Goal: Complete application form

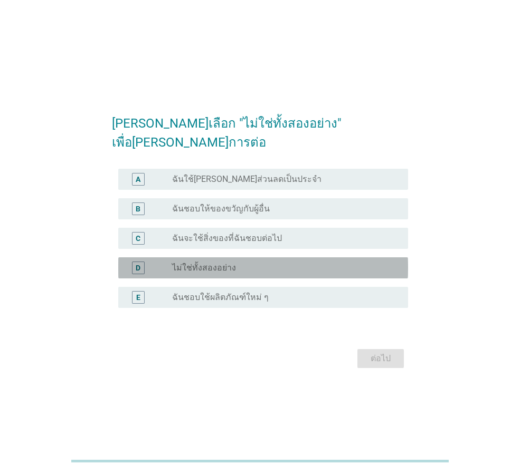
click at [199, 263] on label "ไม่ใช่ทั้งสองอย่าง" at bounding box center [204, 268] width 64 height 11
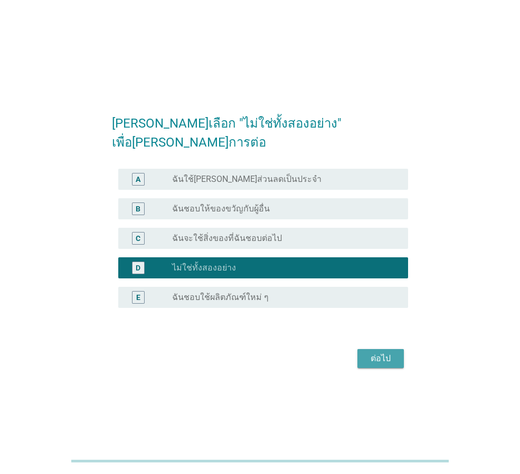
click at [369, 352] on div "ต่อไป" at bounding box center [381, 358] width 30 height 13
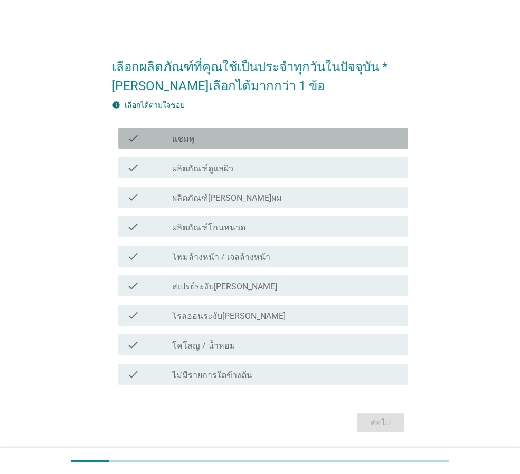
click at [205, 140] on div "check_box_outline_blank แชมพู" at bounding box center [285, 138] width 227 height 13
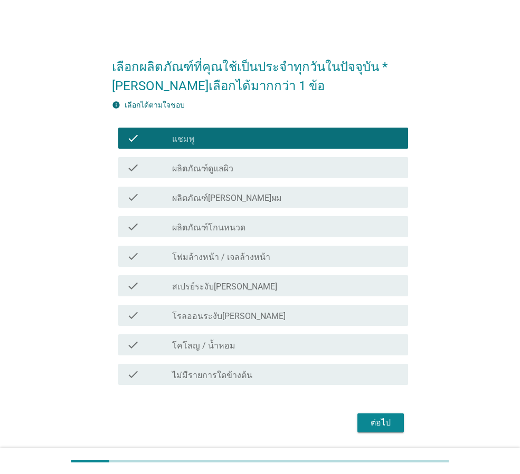
click at [204, 166] on label "ผลิตภัณฑ์ดูแลผิว" at bounding box center [202, 169] width 61 height 11
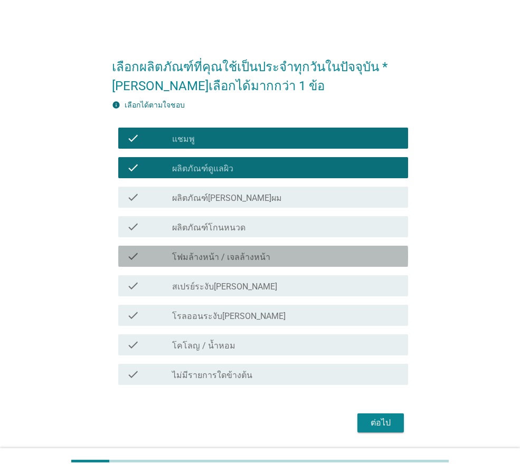
click at [232, 263] on div "check check_box_outline_blank โฟมล้างหน้า / เจลล้างหน้า" at bounding box center [263, 256] width 290 height 21
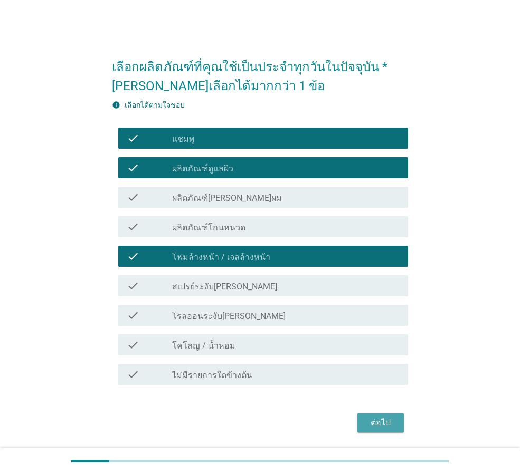
click at [381, 424] on div "ต่อไป" at bounding box center [381, 423] width 30 height 13
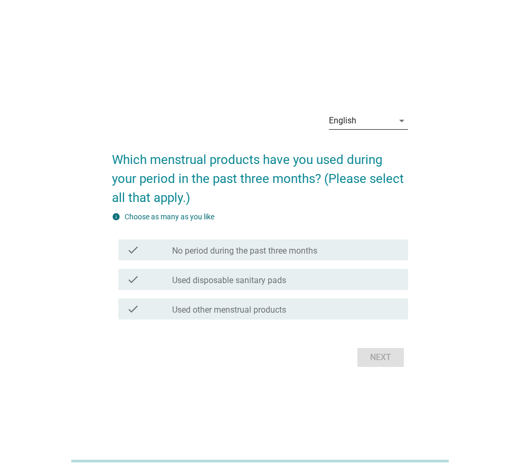
click at [351, 121] on div "English" at bounding box center [342, 120] width 27 height 9
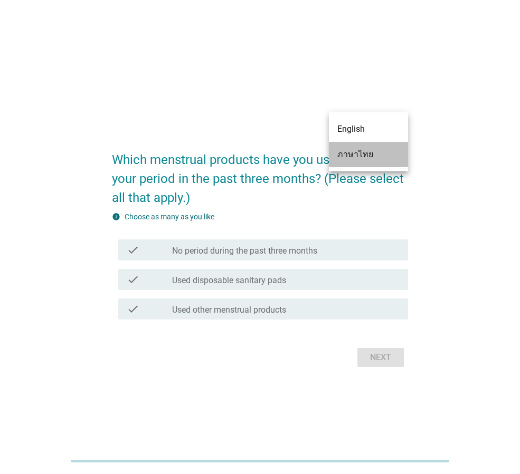
click at [355, 160] on div "ภาษาไทย" at bounding box center [368, 154] width 62 height 13
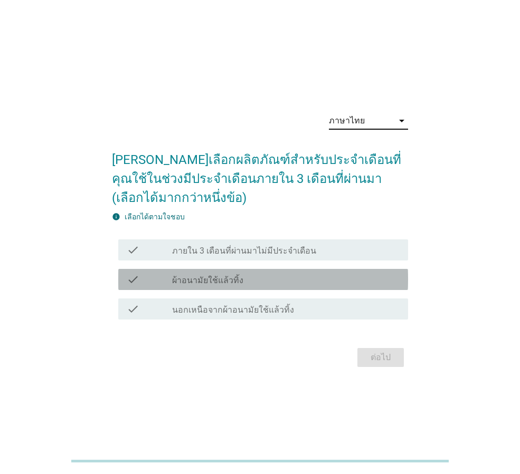
click at [201, 273] on div "check_box_outline_blank ผ้าอนามัยใช้แล้วทิ้ง" at bounding box center [285, 279] width 227 height 13
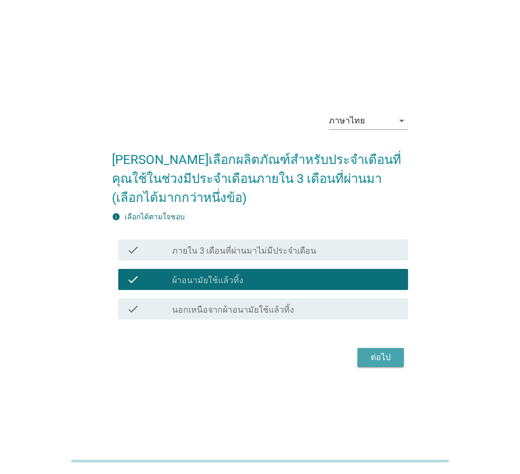
click at [366, 360] on div "ต่อไป" at bounding box center [381, 357] width 30 height 13
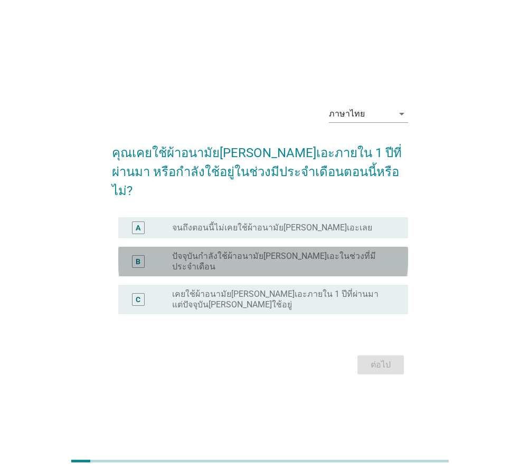
click at [230, 254] on label "ปัจจุบันกำลังใช้ผ้าอนามัย[PERSON_NAME]เอะในช่วงที่มีประจำเดือน" at bounding box center [281, 261] width 219 height 21
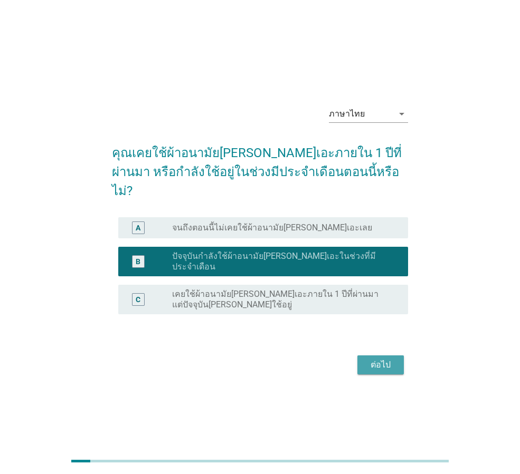
click at [381, 359] on div "ต่อไป" at bounding box center [381, 365] width 30 height 13
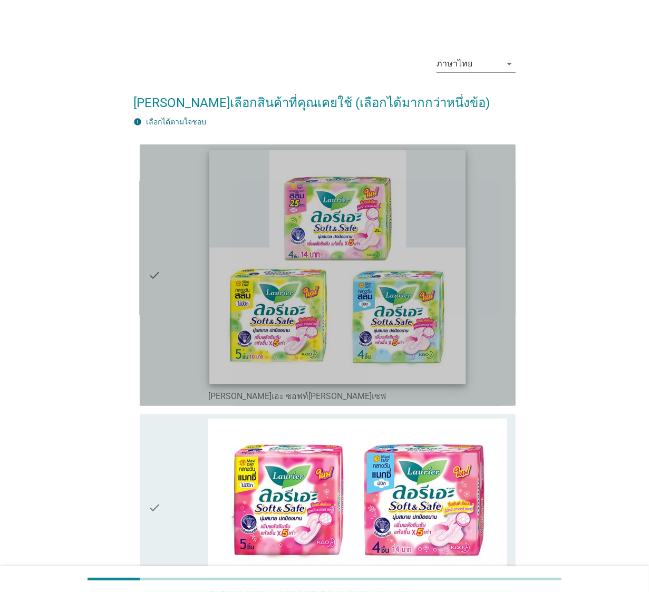
click at [304, 250] on img at bounding box center [337, 267] width 257 height 235
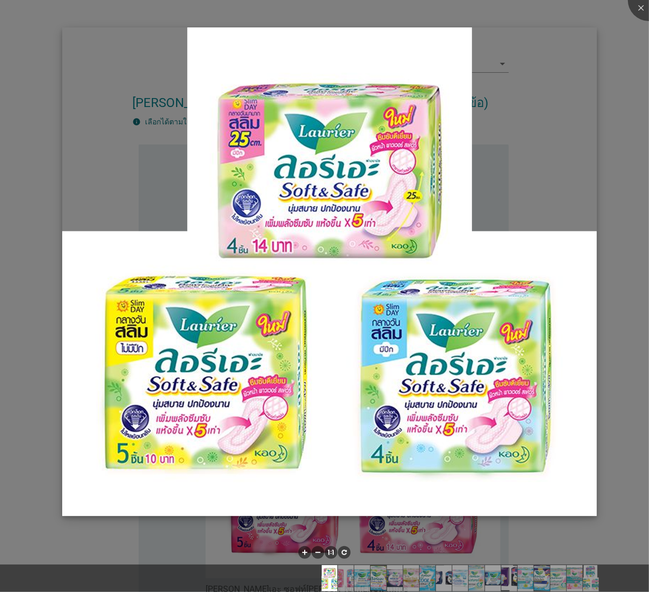
click at [519, 112] on img at bounding box center [329, 271] width 535 height 489
click at [519, 7] on div at bounding box center [649, 0] width 42 height 42
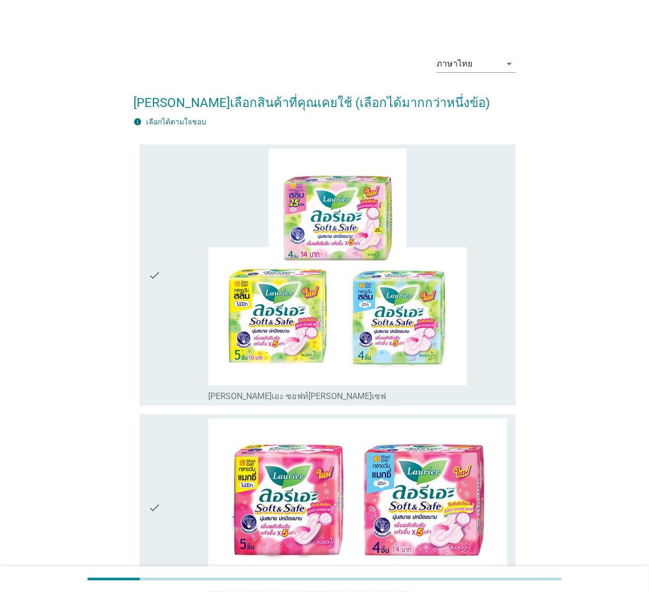
click at [155, 273] on icon "check" at bounding box center [154, 275] width 13 height 253
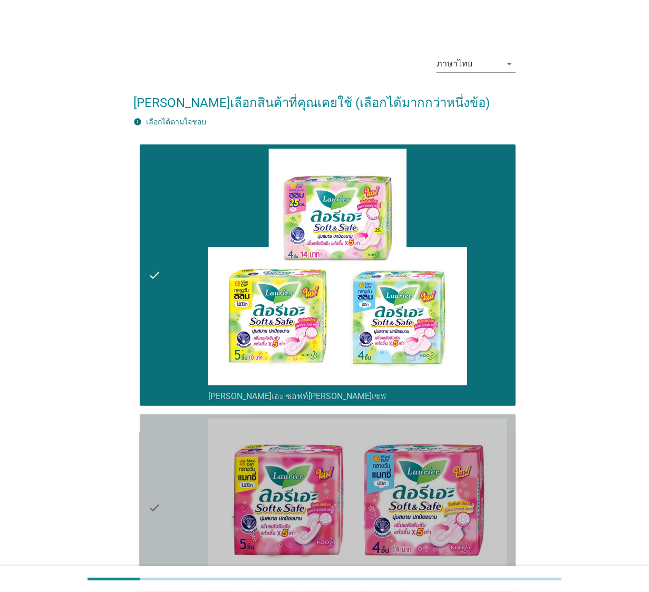
click at [156, 474] on icon "check" at bounding box center [154, 508] width 13 height 179
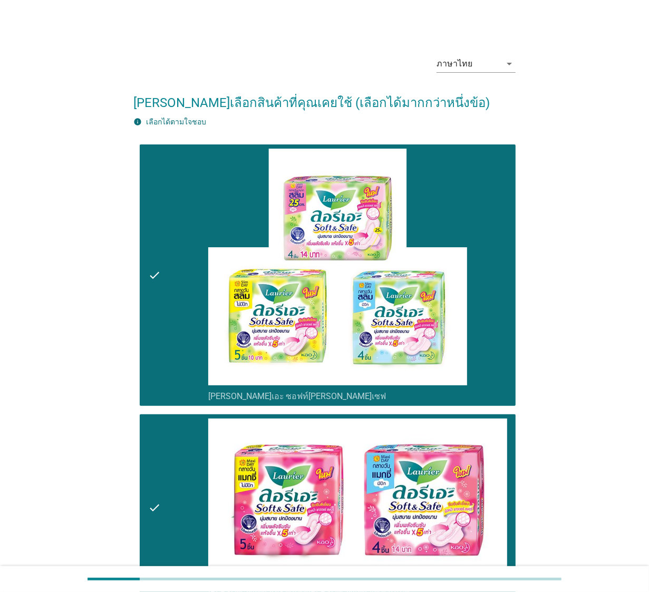
scroll to position [519, 0]
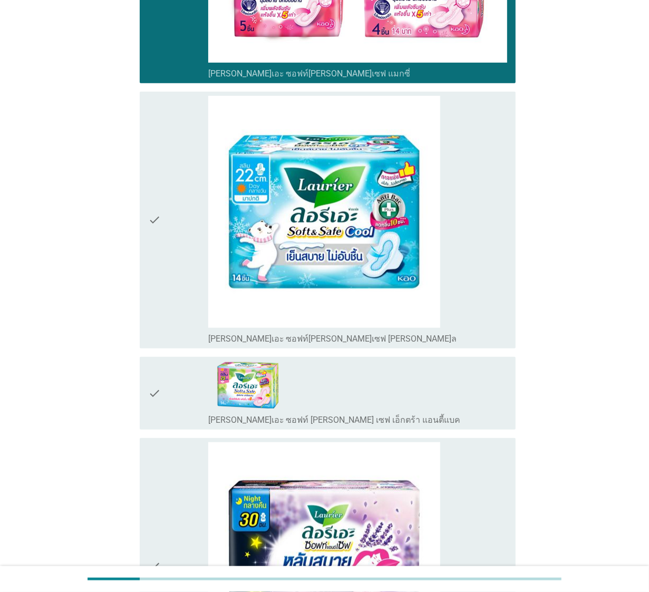
click at [155, 223] on icon "check" at bounding box center [154, 220] width 13 height 248
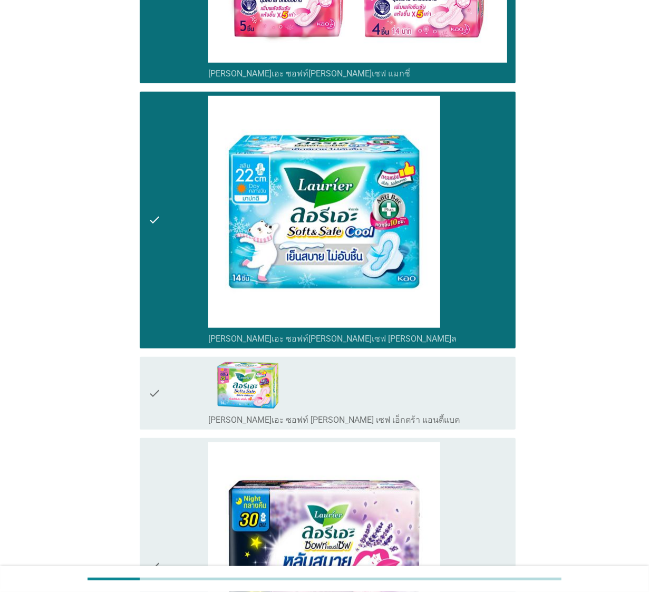
click at [150, 391] on icon "check" at bounding box center [154, 393] width 13 height 64
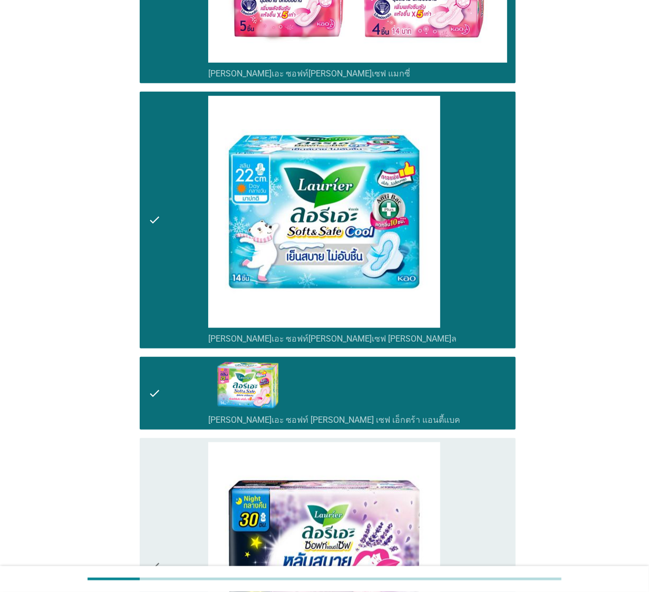
scroll to position [1037, 0]
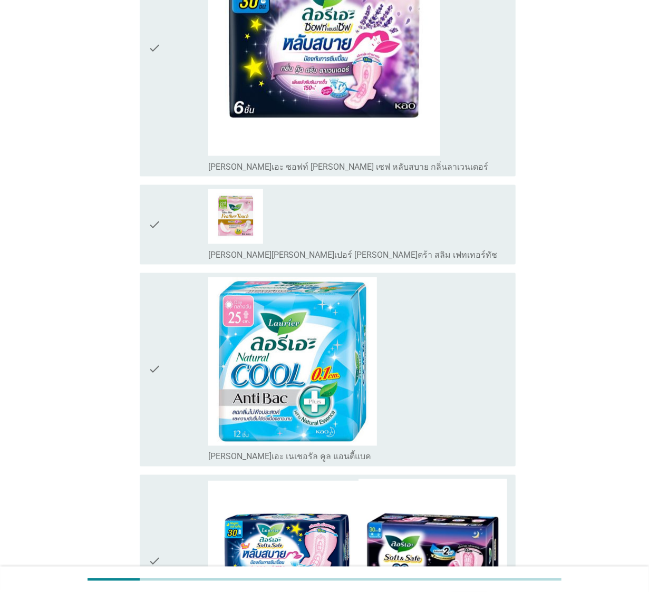
click at [150, 45] on icon "check" at bounding box center [154, 48] width 13 height 248
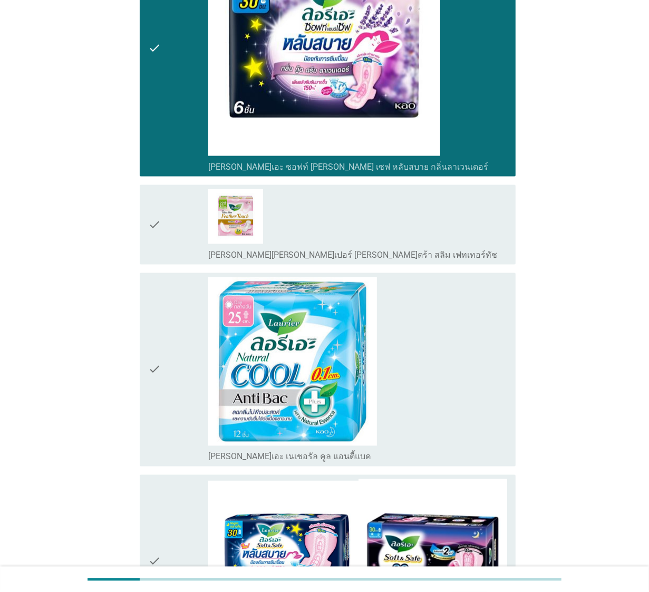
click at [155, 368] on icon "check" at bounding box center [154, 369] width 13 height 185
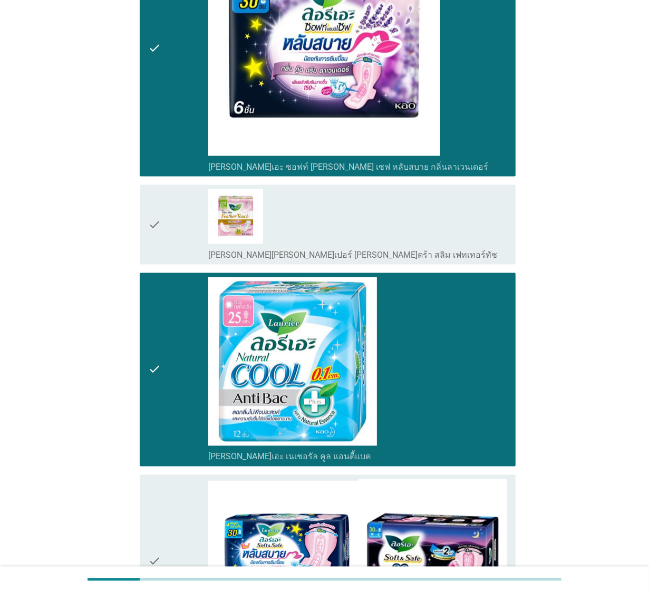
scroll to position [1556, 0]
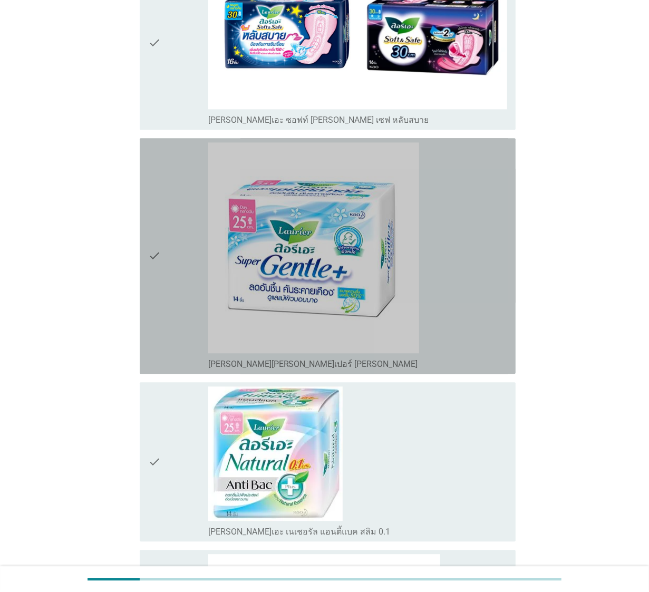
click at [152, 250] on icon "check" at bounding box center [154, 255] width 13 height 227
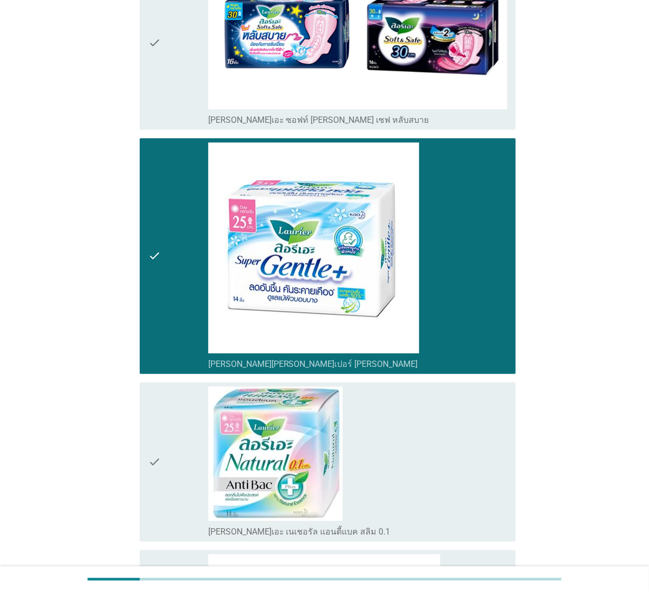
click at [149, 455] on icon "check" at bounding box center [154, 462] width 13 height 151
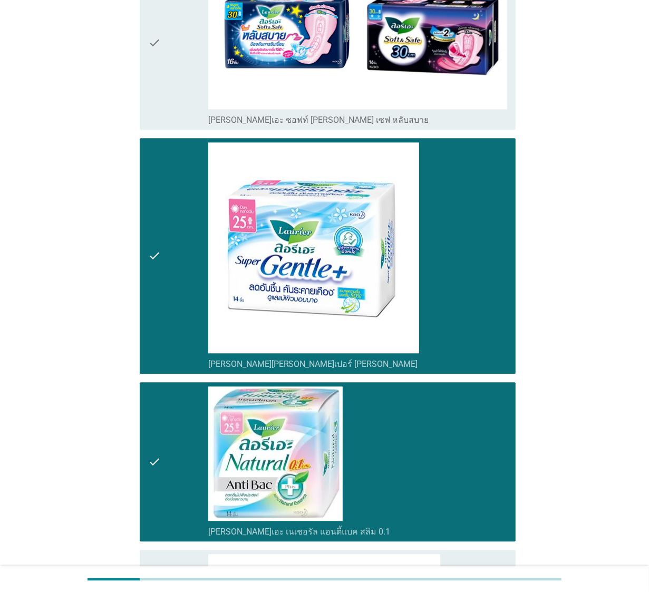
scroll to position [2075, 0]
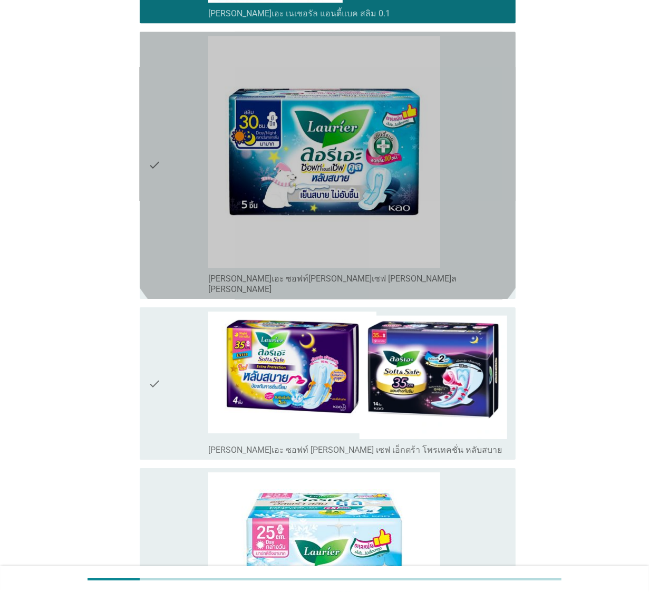
click at [149, 164] on icon "check" at bounding box center [154, 165] width 13 height 259
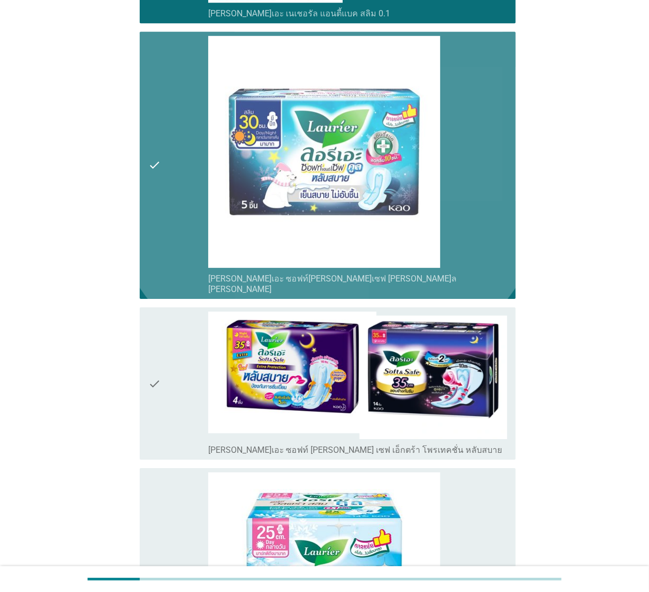
click at [160, 151] on icon "check" at bounding box center [154, 165] width 13 height 259
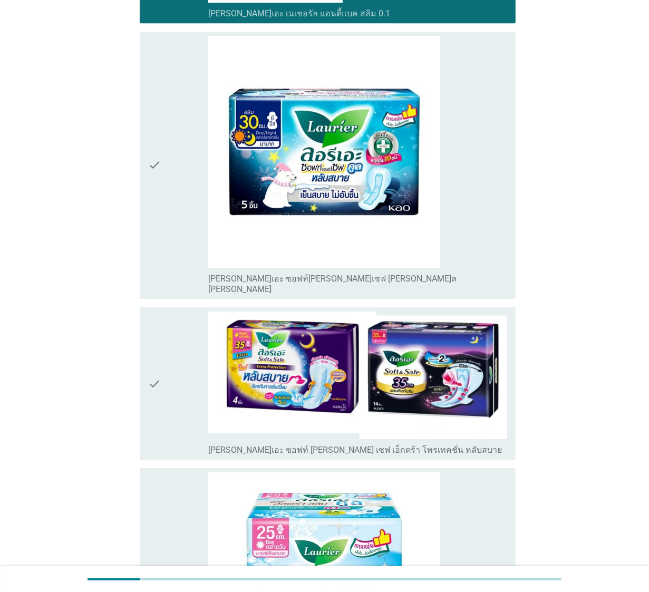
scroll to position [2593, 0]
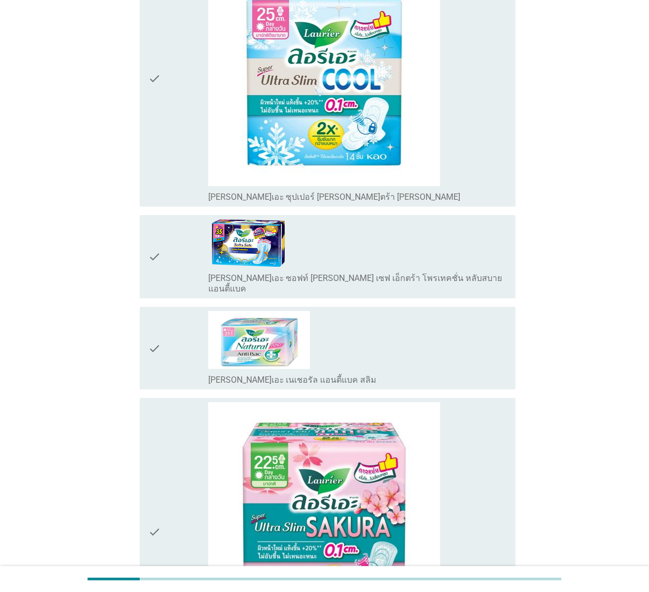
click at [153, 61] on icon "check" at bounding box center [154, 78] width 13 height 248
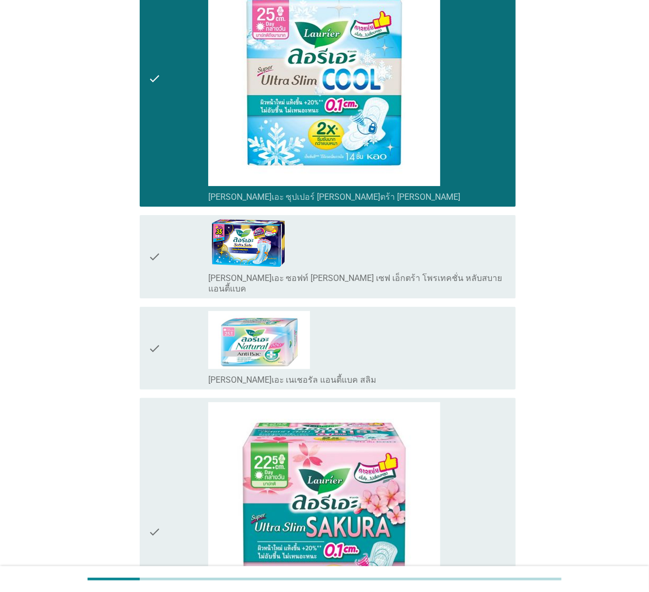
click at [148, 319] on icon "check" at bounding box center [154, 348] width 13 height 74
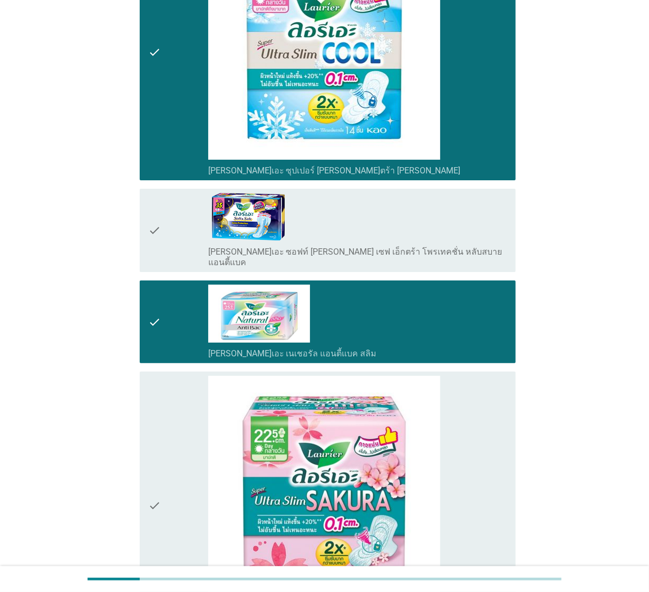
scroll to position [3052, 0]
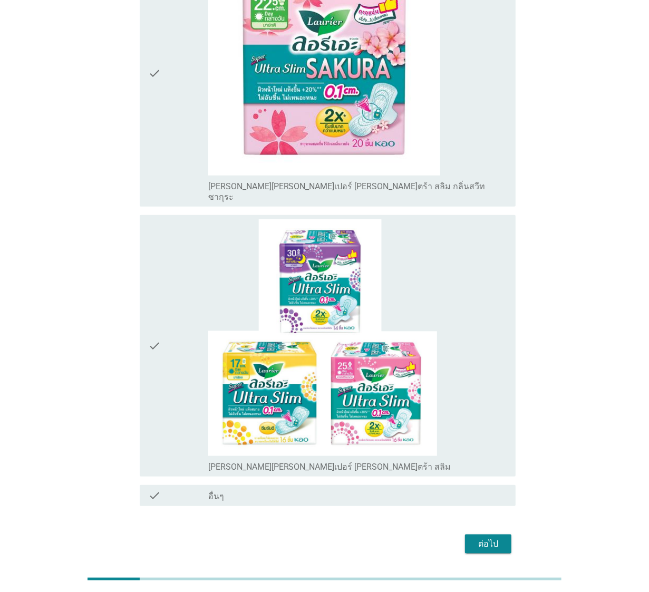
click at [155, 46] on icon "check" at bounding box center [154, 73] width 13 height 259
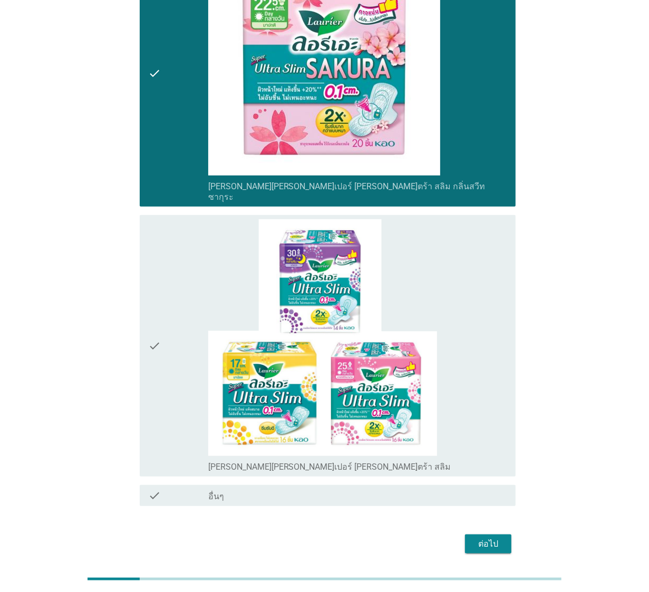
click at [149, 310] on icon "check" at bounding box center [154, 345] width 13 height 253
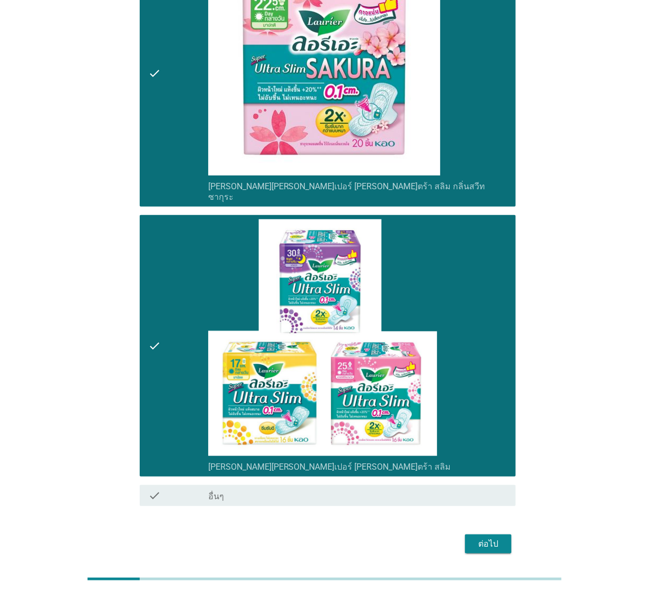
click at [480, 474] on div "ต่อไป" at bounding box center [489, 544] width 30 height 13
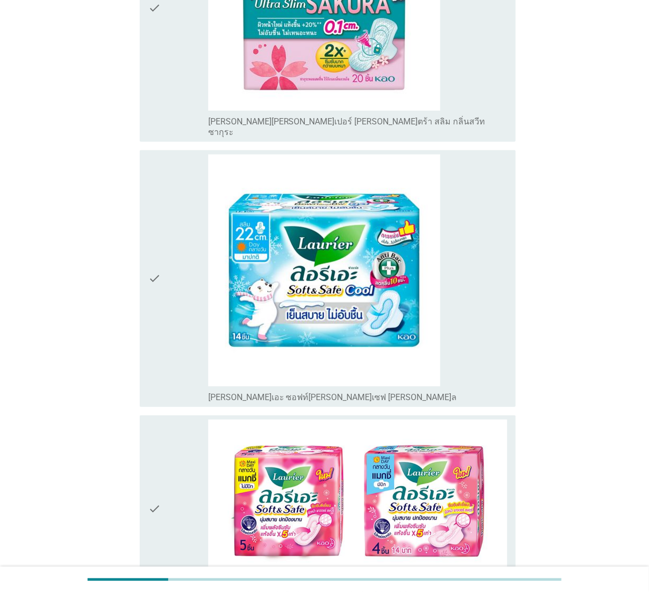
scroll to position [299, 0]
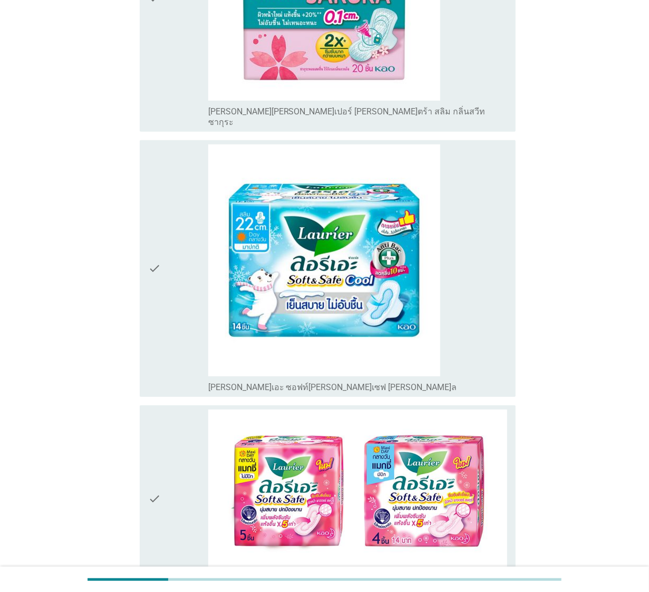
click at [147, 249] on div "check check_box_outline_blank ลอรีเอะ ซอฟท์แอนด์เซฟ สลิม คูล" at bounding box center [328, 268] width 376 height 257
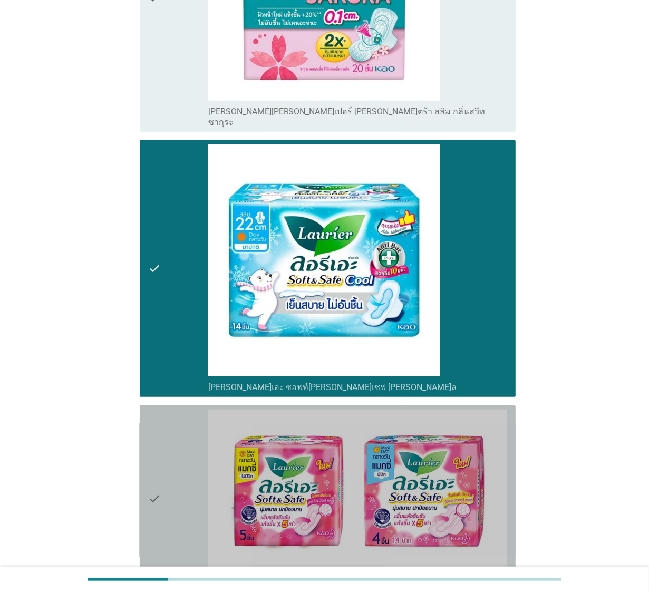
click at [156, 474] on icon "check" at bounding box center [154, 499] width 13 height 179
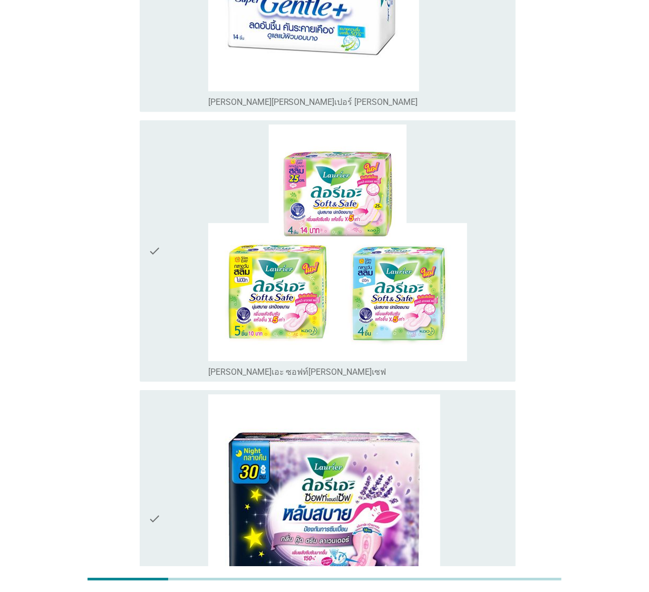
scroll to position [2281, 0]
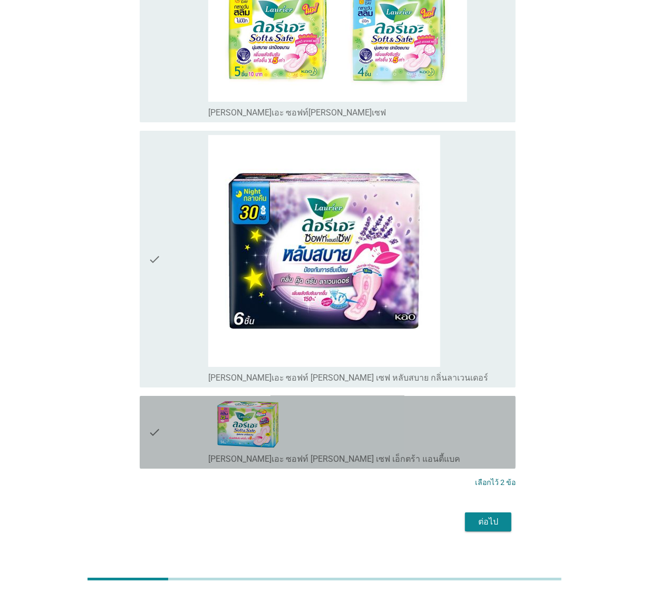
click at [143, 410] on div "check check_box_outline_blank ลอรีเอะ ซอฟท์ แอนด์ เซฟ เอ็กตร้า แอนตี้แบค" at bounding box center [328, 432] width 376 height 73
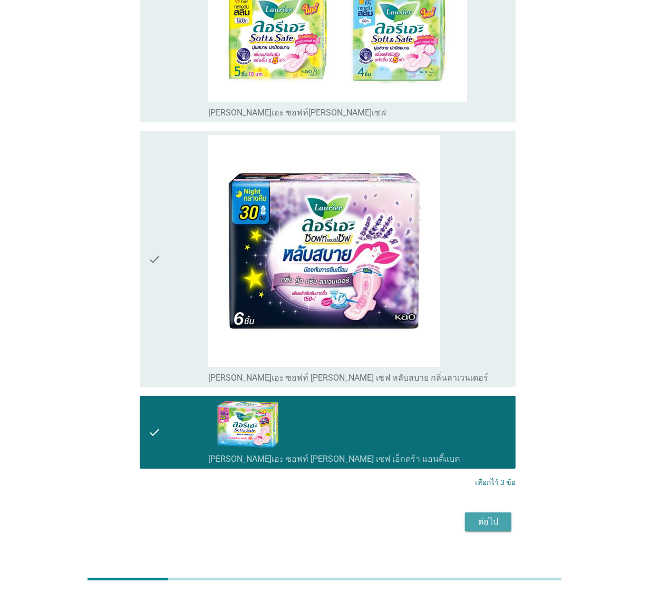
click at [505, 474] on button "ต่อไป" at bounding box center [488, 522] width 46 height 19
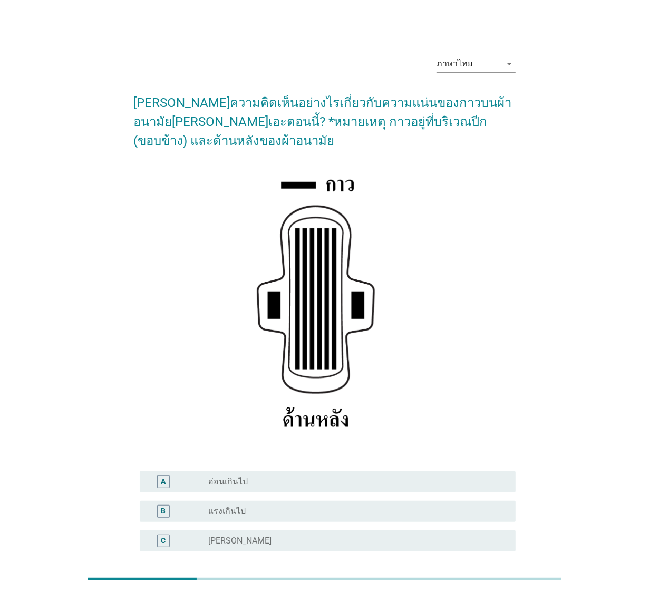
click at [500, 276] on div at bounding box center [324, 307] width 382 height 296
click at [244, 474] on div "radio_button_unchecked ปกติ" at bounding box center [353, 541] width 291 height 11
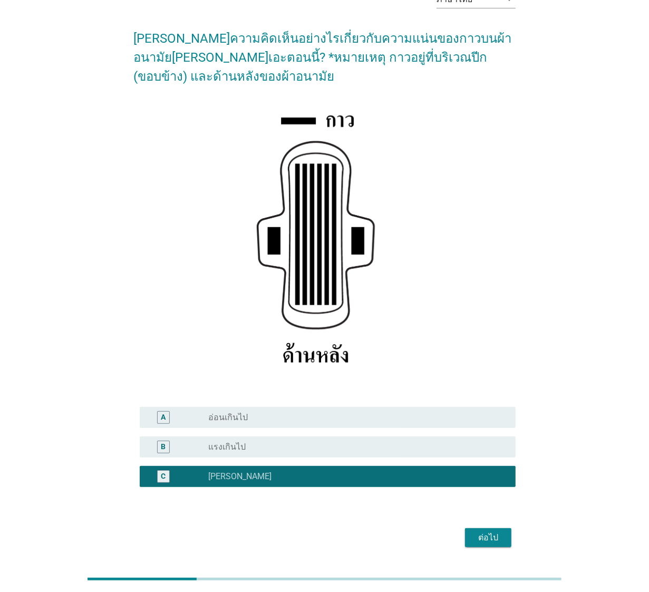
scroll to position [95, 0]
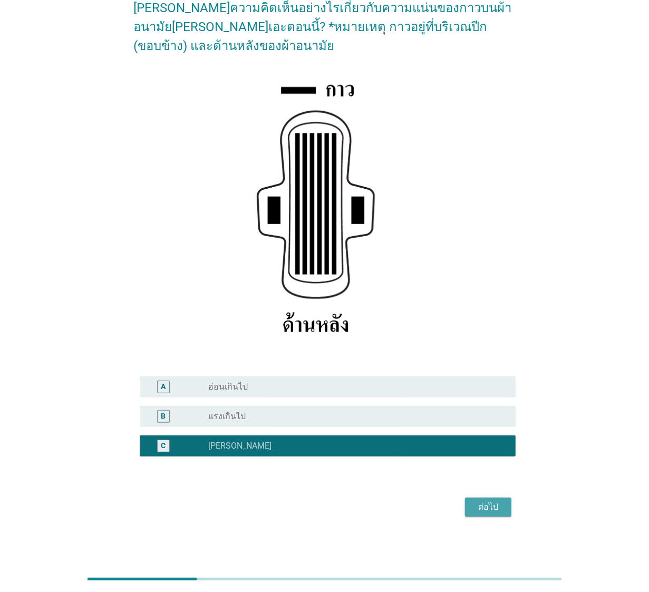
click at [493, 474] on button "ต่อไป" at bounding box center [488, 507] width 46 height 19
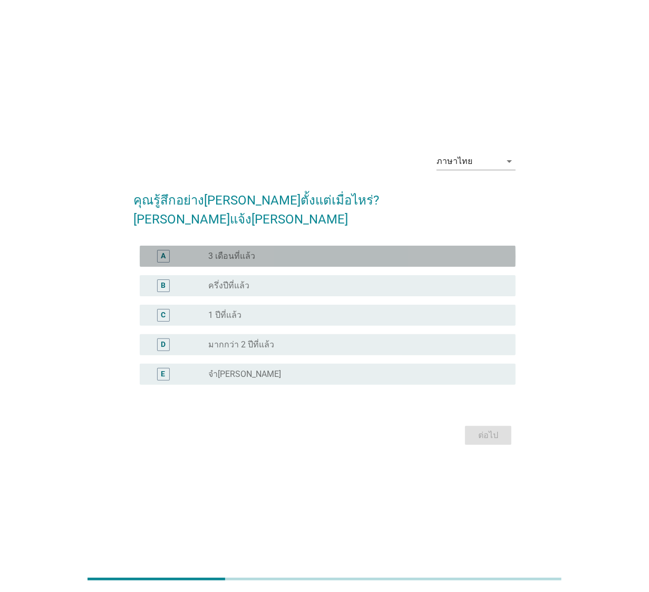
click at [238, 251] on label "3 เดือนที่แล้ว" at bounding box center [231, 256] width 47 height 11
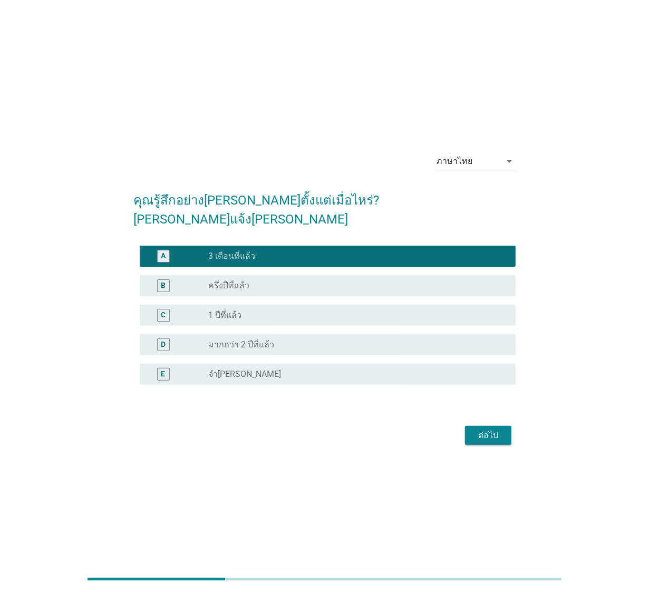
click at [495, 429] on div "ต่อไป" at bounding box center [489, 435] width 30 height 13
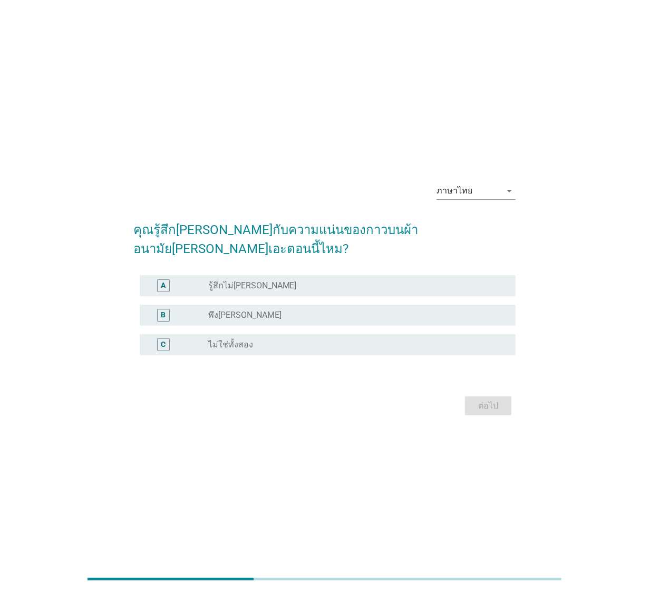
click at [386, 396] on div "ต่อไป" at bounding box center [324, 406] width 382 height 25
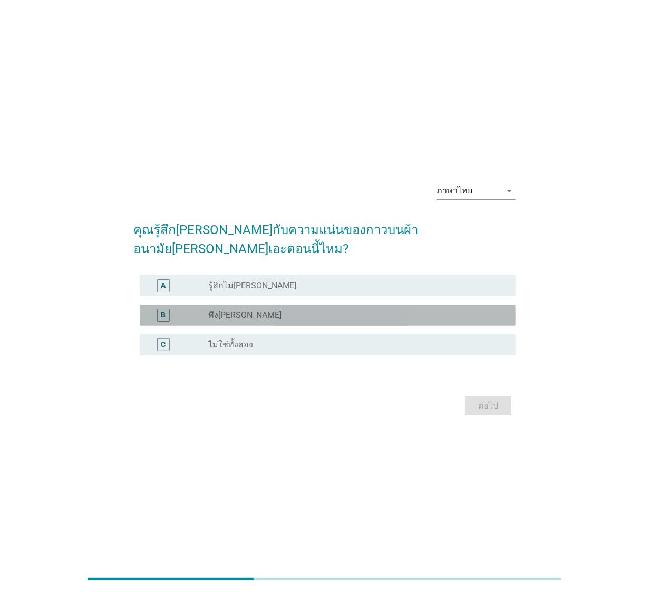
click at [251, 310] on div "radio_button_unchecked พึงพอใจ" at bounding box center [353, 315] width 291 height 11
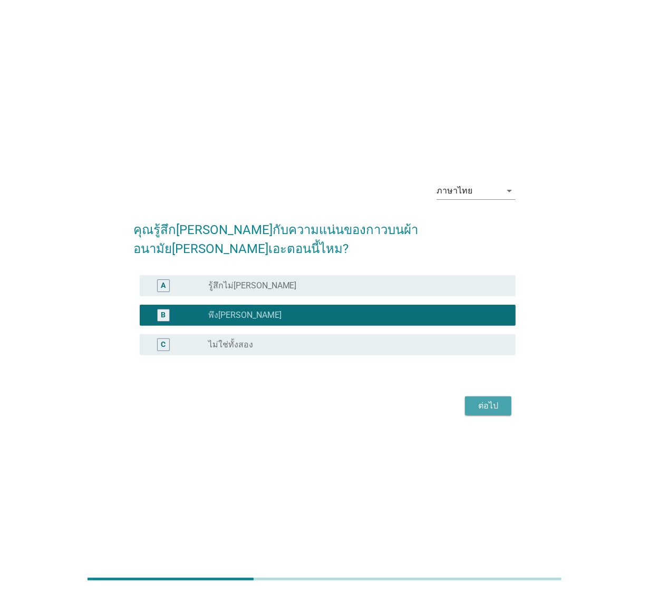
click at [479, 400] on div "ต่อไป" at bounding box center [489, 406] width 30 height 13
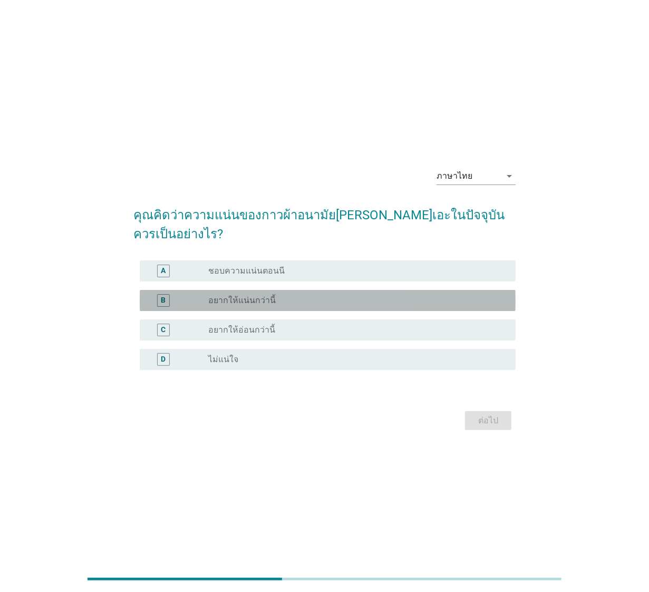
click at [264, 295] on label "อยากให้แน่นกว่านี้" at bounding box center [242, 300] width 68 height 11
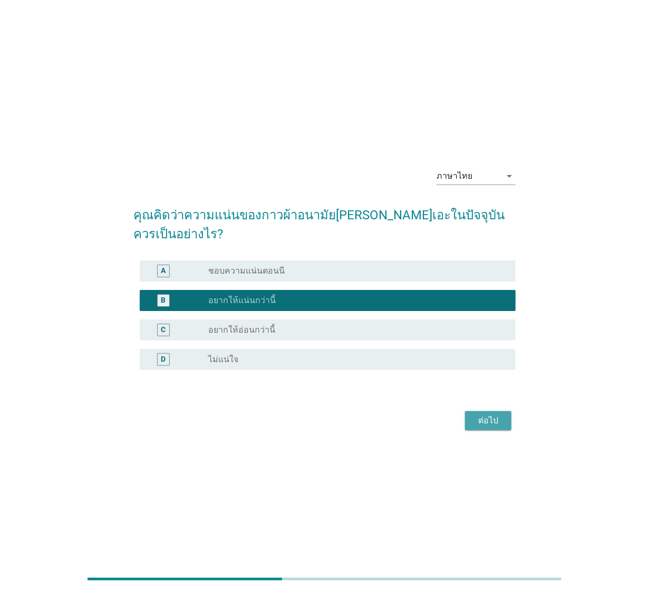
click at [489, 415] on div "ต่อไป" at bounding box center [489, 421] width 30 height 13
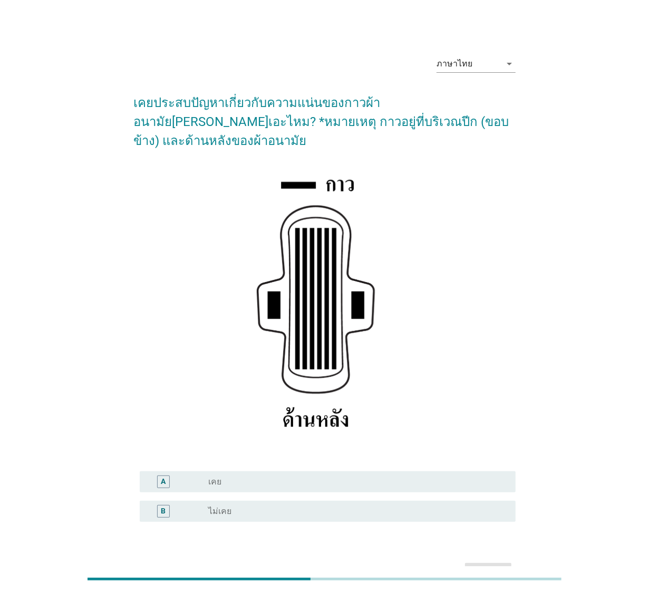
click at [223, 474] on label "ไม่เคย" at bounding box center [219, 511] width 23 height 11
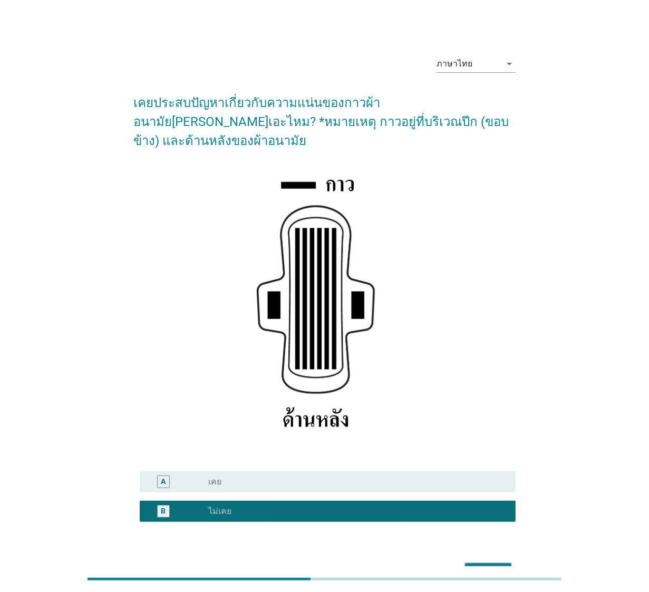
click at [482, 474] on button "ต่อไป" at bounding box center [488, 572] width 46 height 19
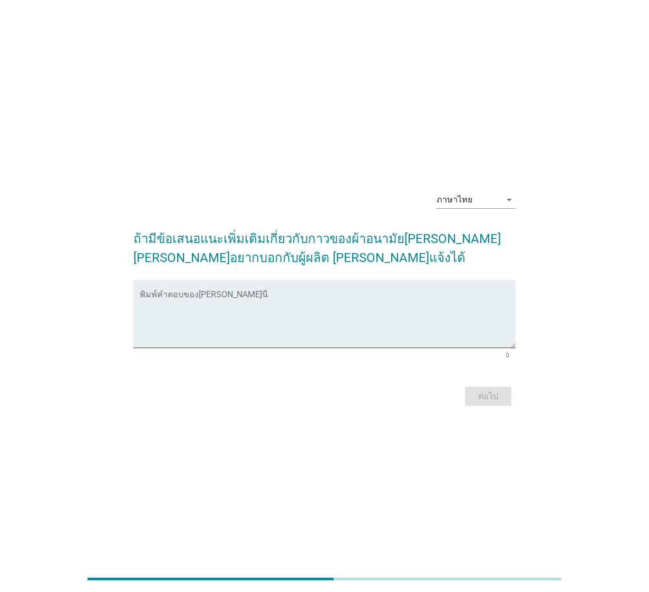
click at [370, 449] on div "ภาษาไทย arrow_drop_down ถ้ามีข้อเสนอแนะเพิ่มเติมเกี่ยวกับกาวของผ้าอนามัยลอรีเอะ…" at bounding box center [324, 296] width 649 height 592
click at [349, 335] on textarea "พิมพ์คำตอบของคุณ ที่นี่" at bounding box center [328, 320] width 376 height 55
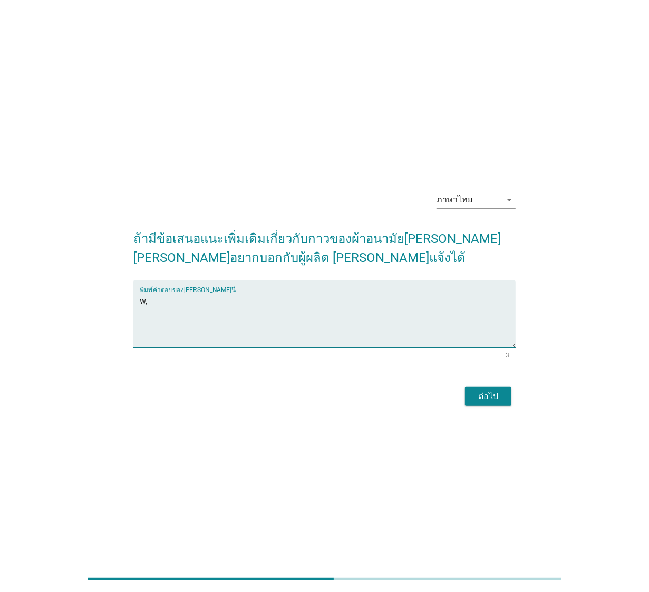
type textarea "w"
type textarea "อ"
type textarea "ไม่มี"
click at [509, 391] on button "ต่อไป" at bounding box center [488, 396] width 46 height 19
click at [497, 392] on div "ต่อไป" at bounding box center [324, 396] width 382 height 25
